Goal: Task Accomplishment & Management: Manage account settings

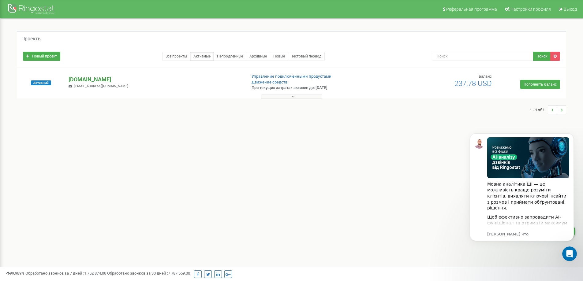
click at [96, 79] on p "[DOMAIN_NAME]" at bounding box center [155, 80] width 173 height 8
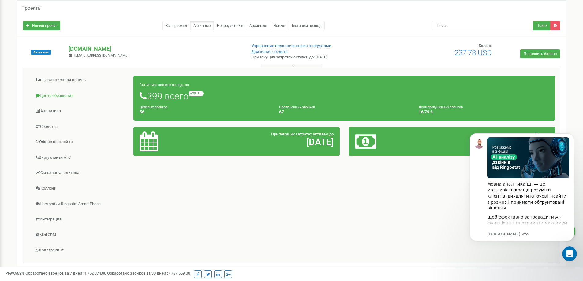
scroll to position [61, 0]
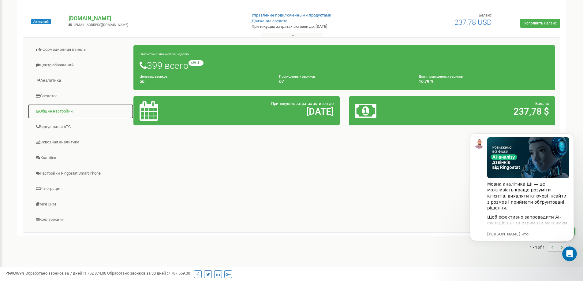
click at [57, 110] on link "Общие настройки" at bounding box center [81, 111] width 106 height 15
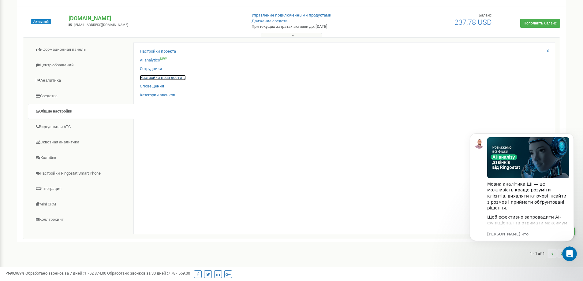
click at [142, 78] on link "Настройки прав доступа" at bounding box center [163, 78] width 46 height 6
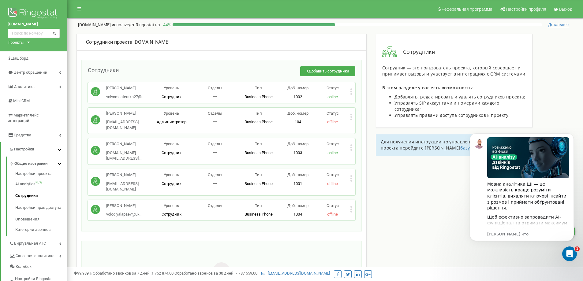
click at [352, 211] on icon at bounding box center [351, 212] width 2 height 2
click at [370, 217] on span "Редактировать" at bounding box center [373, 219] width 31 height 4
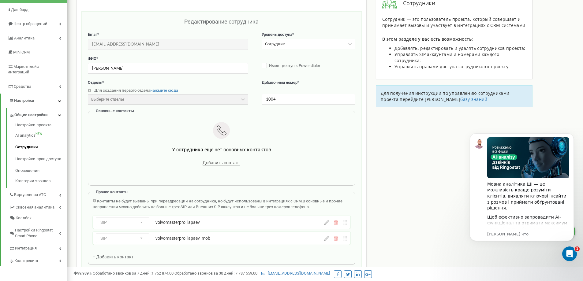
scroll to position [110, 0]
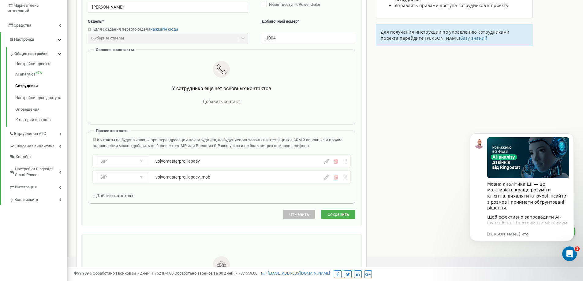
click at [328, 179] on icon at bounding box center [326, 177] width 5 height 5
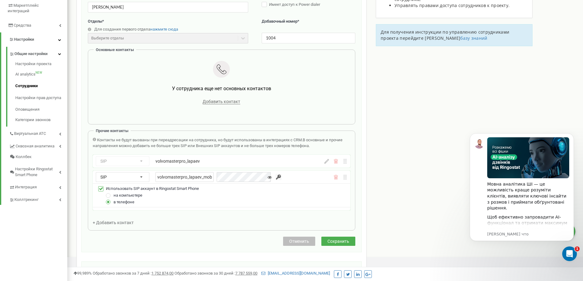
click at [267, 177] on icon at bounding box center [269, 177] width 4 height 4
click at [267, 179] on icon at bounding box center [269, 177] width 4 height 4
click at [275, 177] on input "button" at bounding box center [278, 177] width 6 height 6
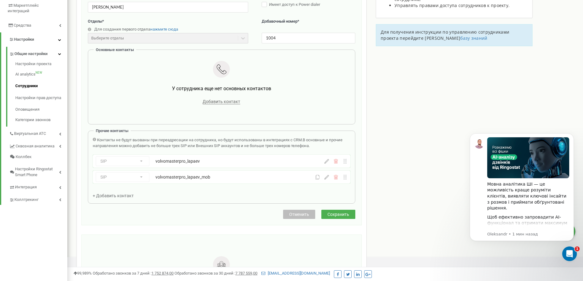
click at [199, 180] on div "volvomasterpro_lapaev_mob" at bounding box center [219, 177] width 128 height 6
drag, startPoint x: 220, startPoint y: 181, endPoint x: 167, endPoint y: 174, distance: 53.0
click at [167, 174] on div "SIP Номер телефона SIP Внешний SIP volvomasterpro_lapaev SIP Номер телефона SIP…" at bounding box center [222, 169] width 258 height 29
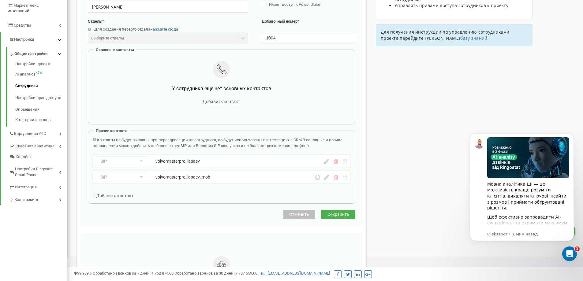
click at [158, 181] on div "SIP Номер телефона SIP Внешний SIP volvomasterpro_lapaev_mob" at bounding box center [203, 177] width 214 height 10
click at [157, 181] on div "SIP Номер телефона SIP Внешний SIP volvomasterpro_lapaev_mob" at bounding box center [203, 177] width 214 height 10
click at [158, 180] on div "volvomasterpro_lapaev_mob" at bounding box center [219, 177] width 128 height 6
click at [159, 180] on div "volvomasterpro_lapaev_mob" at bounding box center [219, 177] width 128 height 6
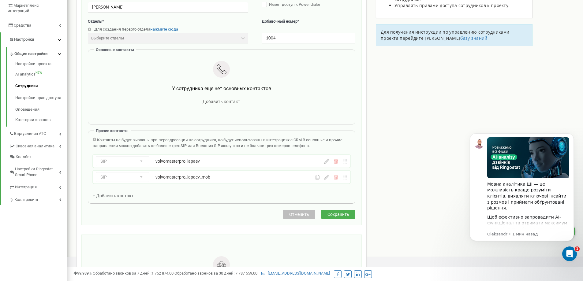
drag, startPoint x: 160, startPoint y: 180, endPoint x: 177, endPoint y: 207, distance: 32.0
click at [177, 207] on div "Редактирование сотрудника Email * volodiyalapaev@ukr.net Email недоступен для р…" at bounding box center [221, 84] width 267 height 254
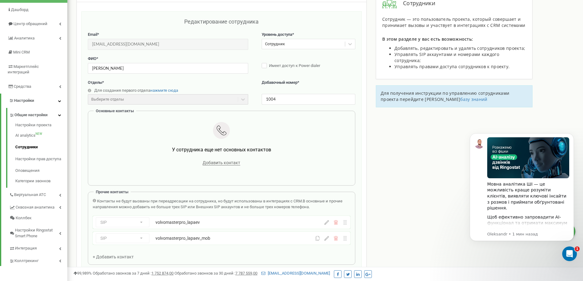
scroll to position [140, 0]
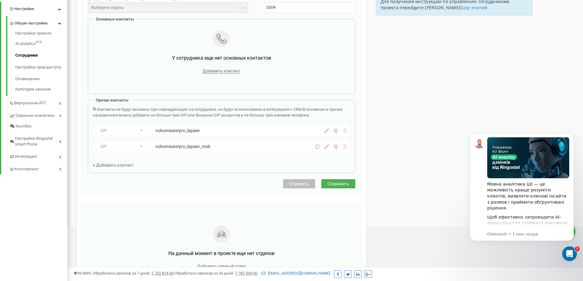
click at [195, 149] on div "volvomasterpro_lapaev_mob" at bounding box center [219, 146] width 128 height 6
click at [326, 148] on icon at bounding box center [326, 146] width 5 height 5
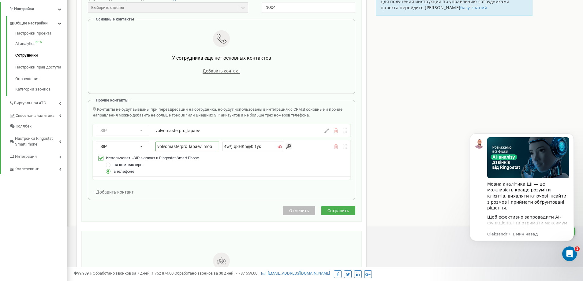
click at [156, 145] on input "volvomasterpro_lapaev_mob" at bounding box center [187, 147] width 64 height 10
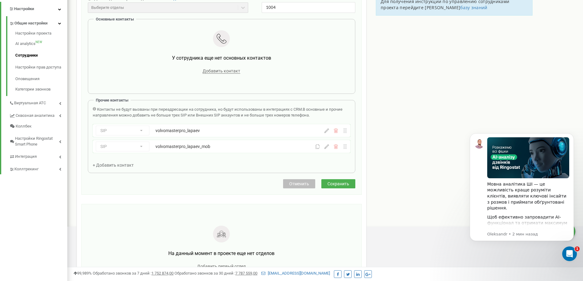
click at [155, 36] on div at bounding box center [221, 39] width 248 height 18
click at [343, 184] on span "Сохранить" at bounding box center [338, 183] width 22 height 5
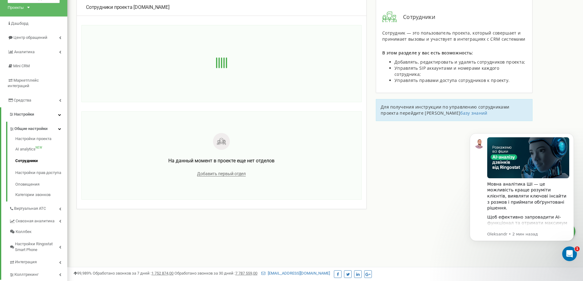
scroll to position [0, 0]
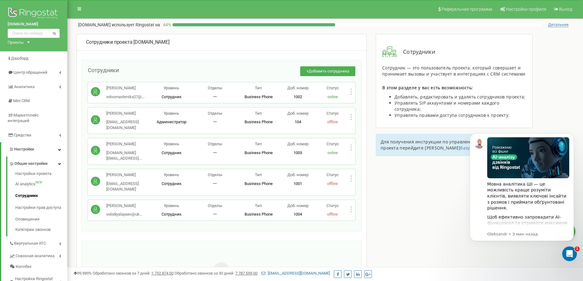
click at [353, 200] on div "Володя Лапаев volodiyalapaev@uk... volodiyalapaev@ukr.net Уровень Сотрудник Отд…" at bounding box center [221, 210] width 267 height 20
click at [350, 206] on icon at bounding box center [351, 209] width 2 height 6
click at [375, 217] on span "Редактировать" at bounding box center [373, 219] width 31 height 4
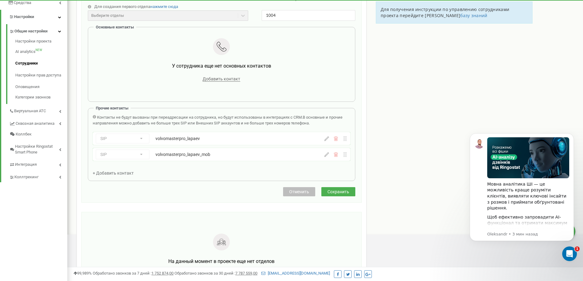
scroll to position [122, 0]
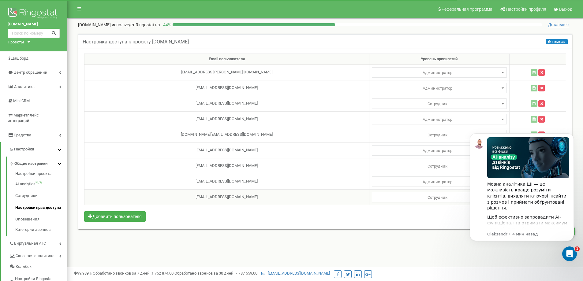
click at [196, 199] on td "[EMAIL_ADDRESS][DOMAIN_NAME]" at bounding box center [226, 197] width 285 height 16
